Goal: Navigation & Orientation: Find specific page/section

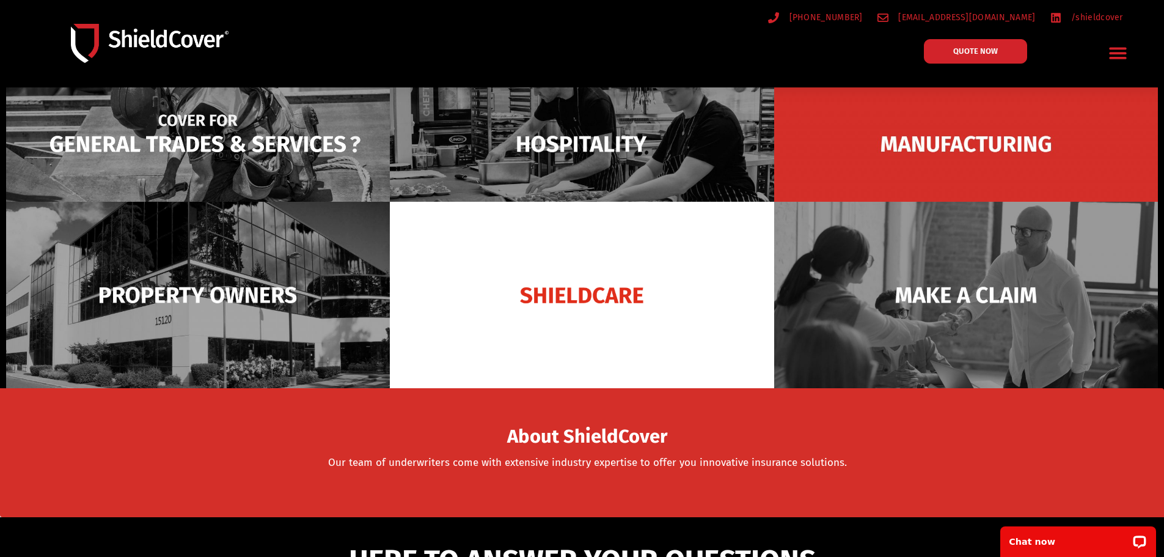
click at [207, 149] on img at bounding box center [198, 144] width 384 height 186
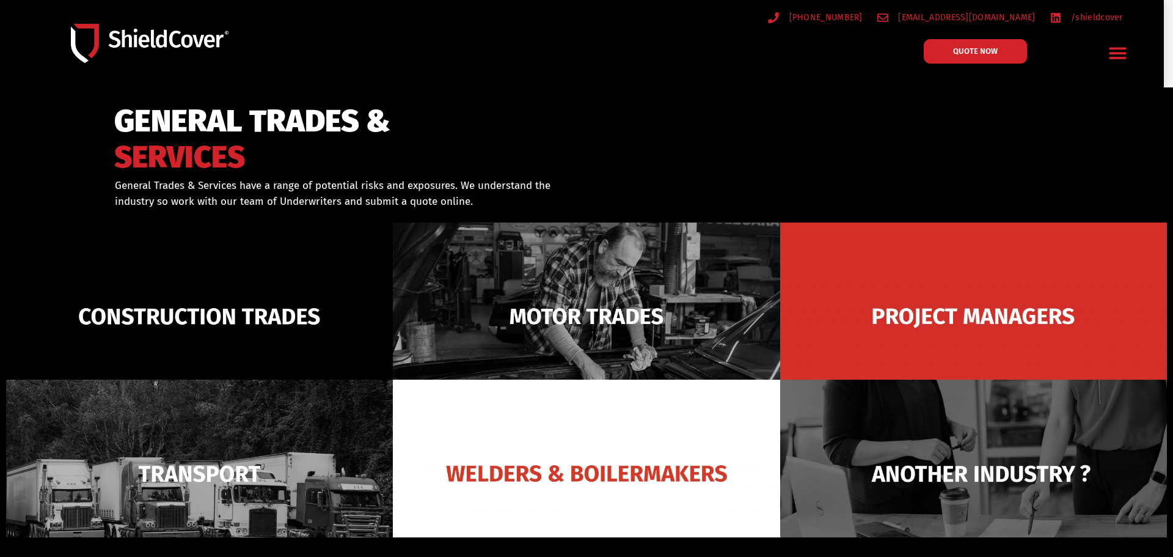
click at [1126, 51] on icon "Menu Toggle" at bounding box center [1118, 52] width 19 height 19
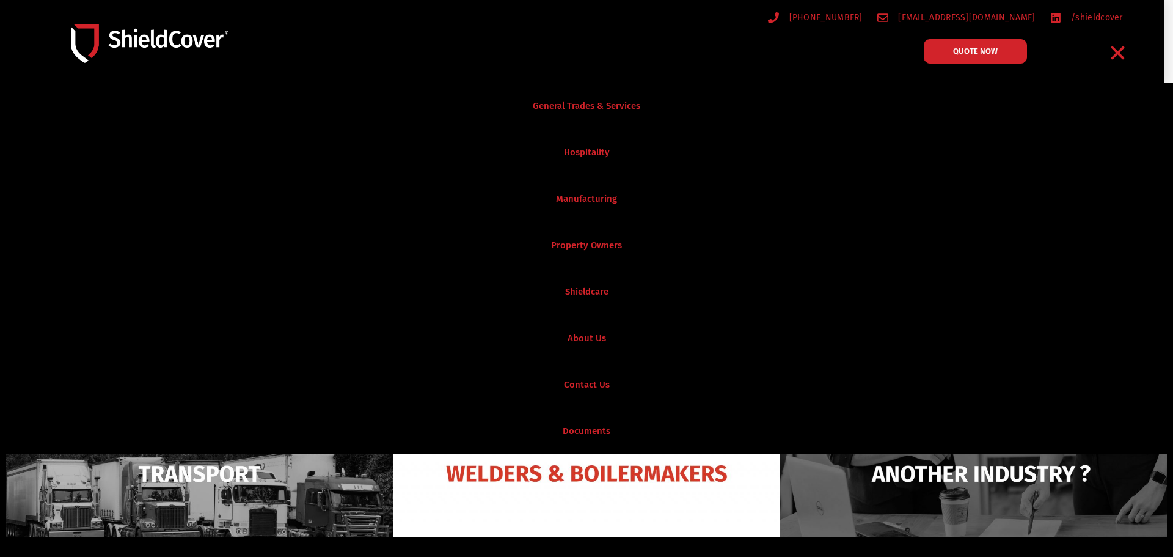
click at [1121, 53] on icon "Menu Toggle" at bounding box center [1118, 52] width 19 height 19
